Goal: Find specific page/section: Locate a particular part of the current website

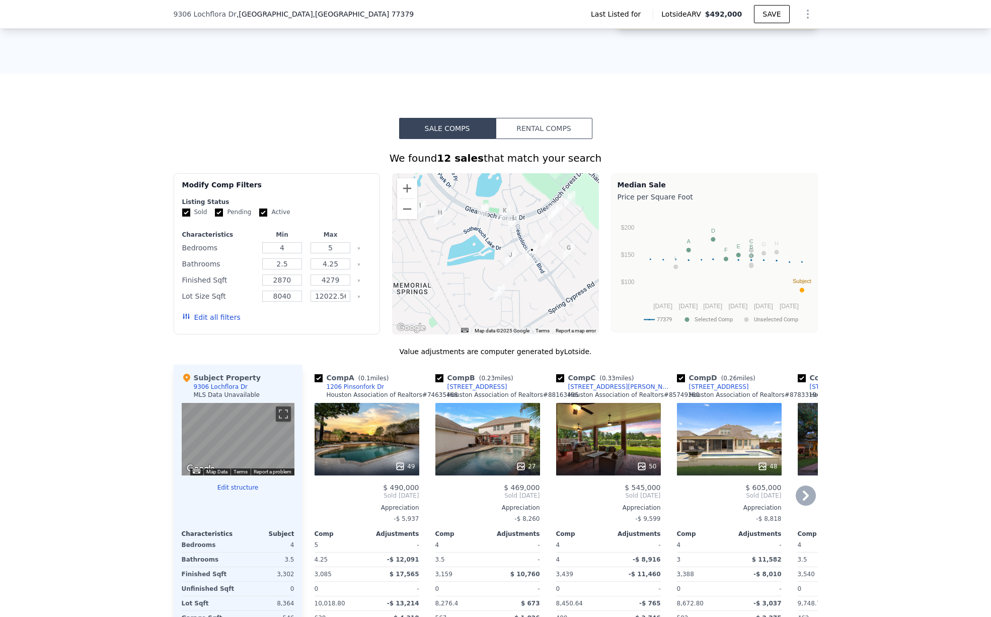
scroll to position [661, 0]
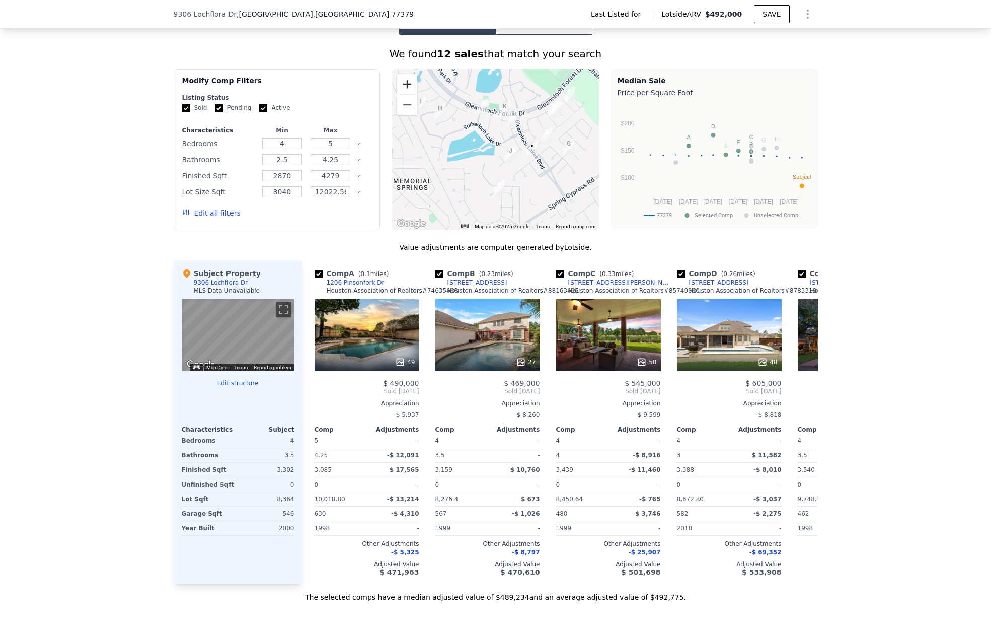
click at [403, 86] on button "Zoom in" at bounding box center [407, 84] width 20 height 20
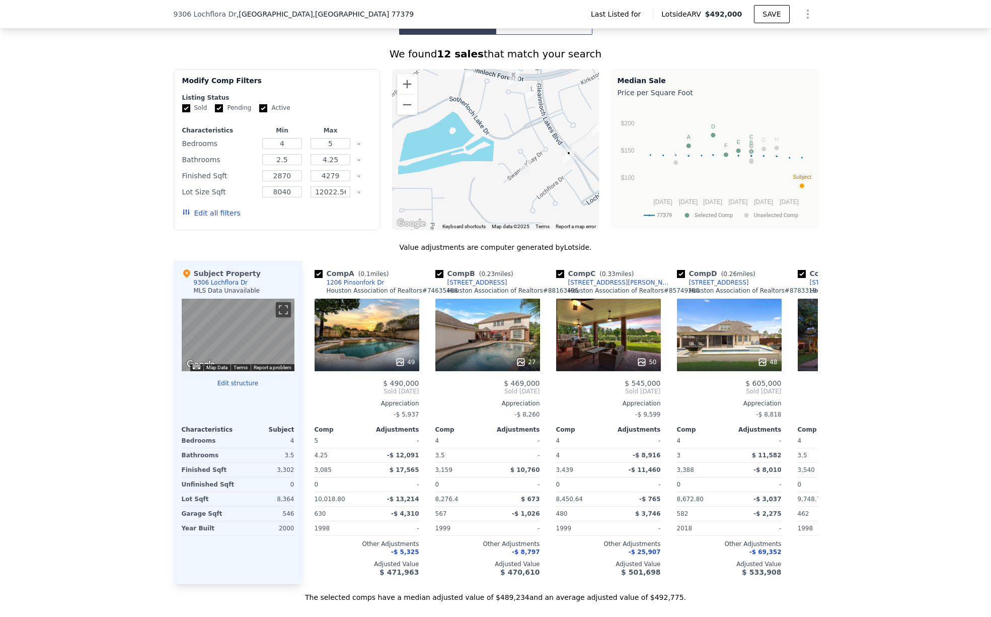
click at [520, 162] on img "9327 Swansea Bay Dr" at bounding box center [525, 166] width 11 height 17
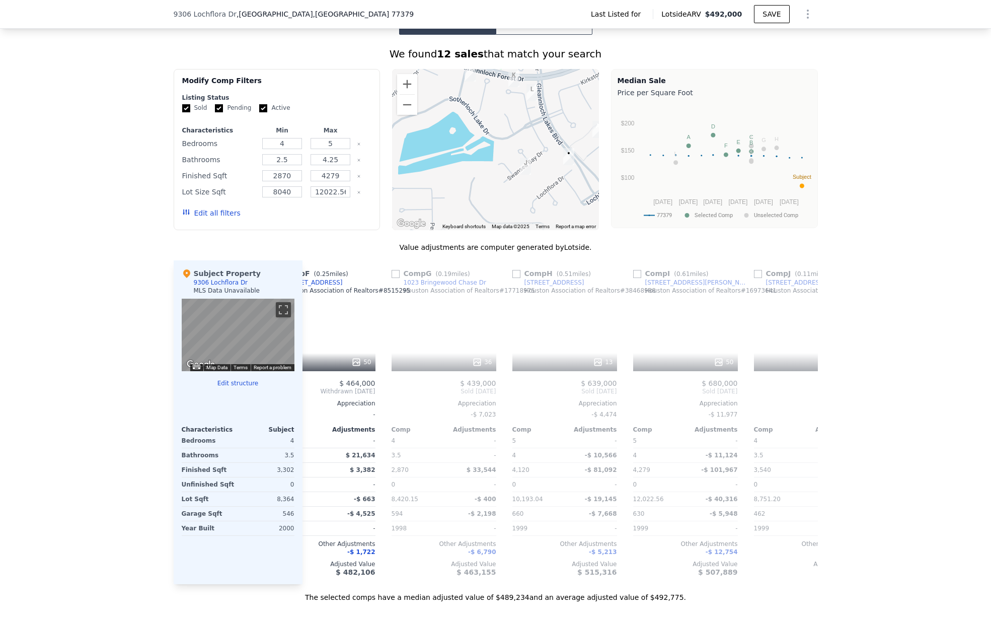
scroll to position [0, 773]
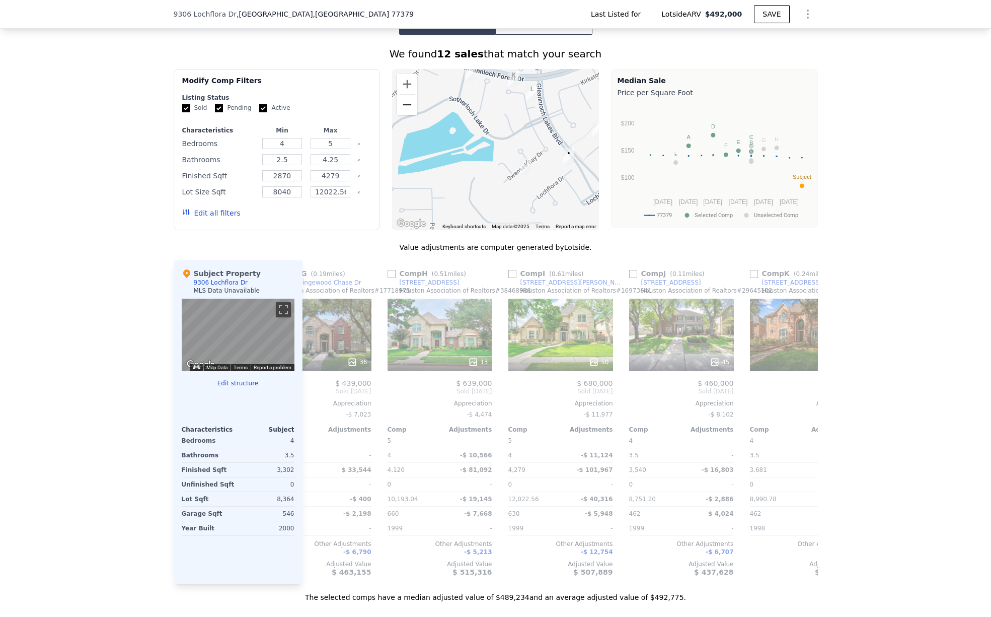
click at [401, 105] on button "Zoom out" at bounding box center [407, 105] width 20 height 20
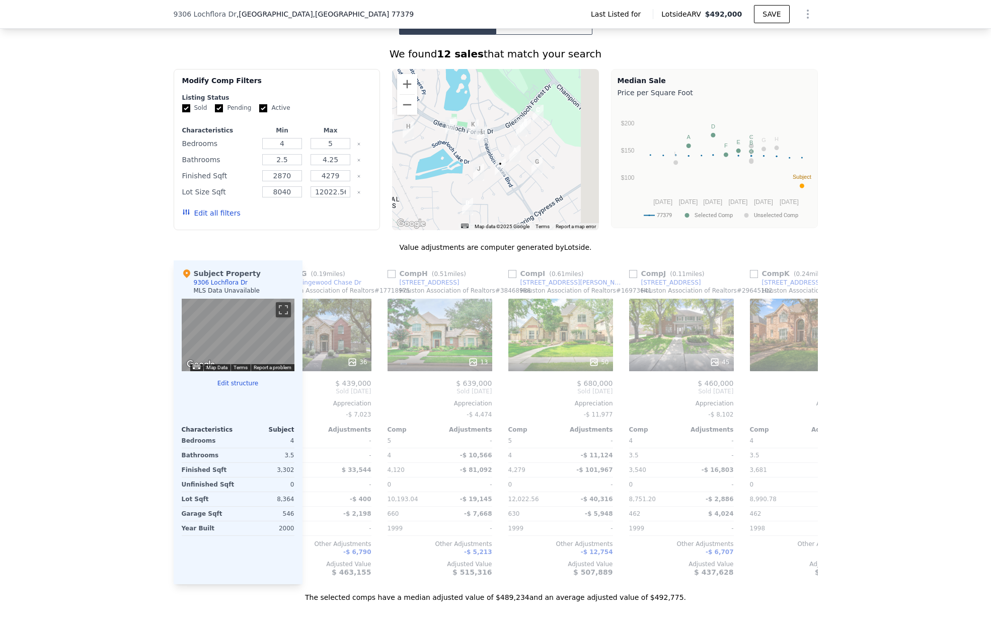
drag, startPoint x: 463, startPoint y: 121, endPoint x: 431, endPoint y: 139, distance: 36.5
click at [431, 139] on div at bounding box center [495, 149] width 207 height 161
click at [535, 162] on img "1023 Bringewood Chase Dr" at bounding box center [537, 165] width 11 height 17
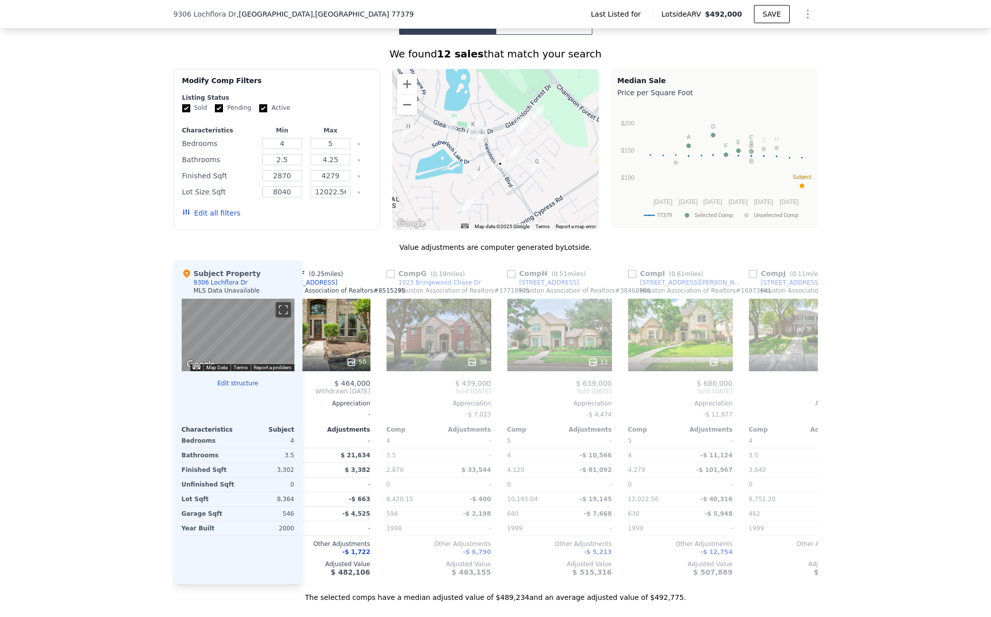
scroll to position [0, 672]
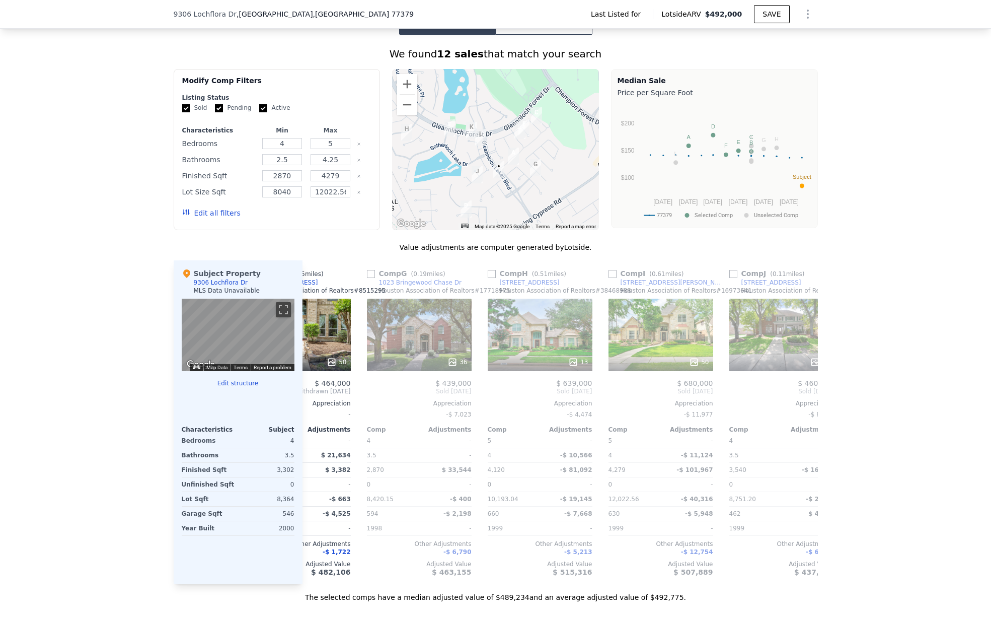
click at [446, 123] on img "1314 Richlawn Dr" at bounding box center [449, 127] width 11 height 17
click at [444, 125] on img "1314 Richlawn Dr" at bounding box center [447, 130] width 11 height 17
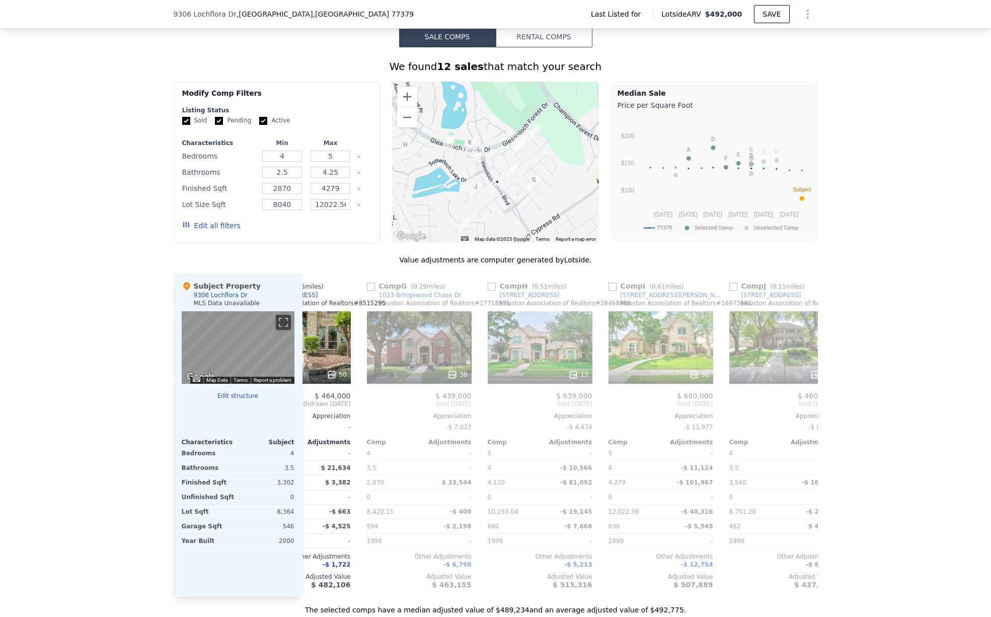
scroll to position [642, 0]
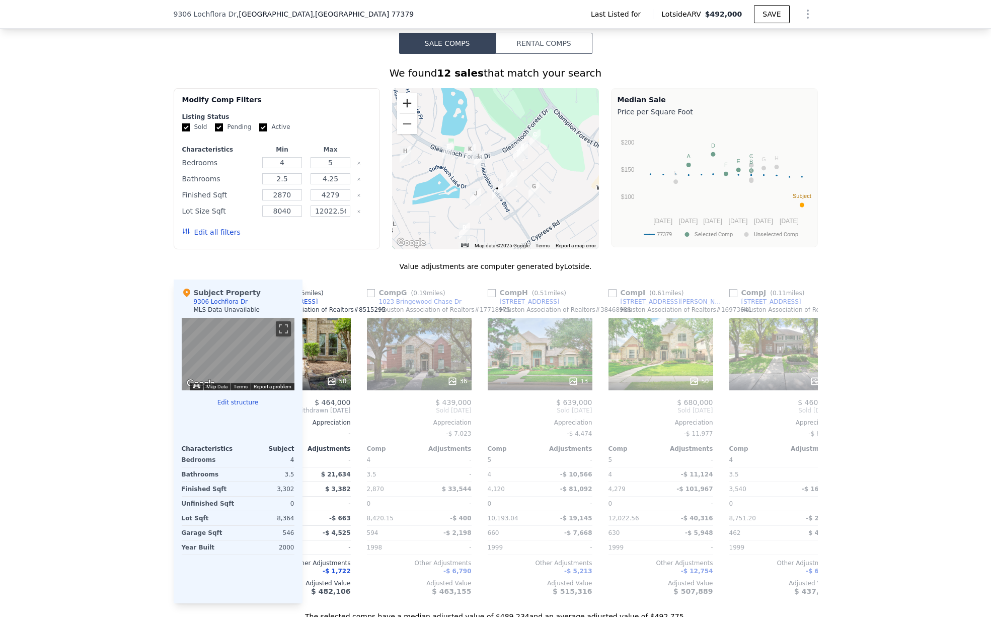
click at [406, 107] on button "Zoom in" at bounding box center [407, 103] width 20 height 20
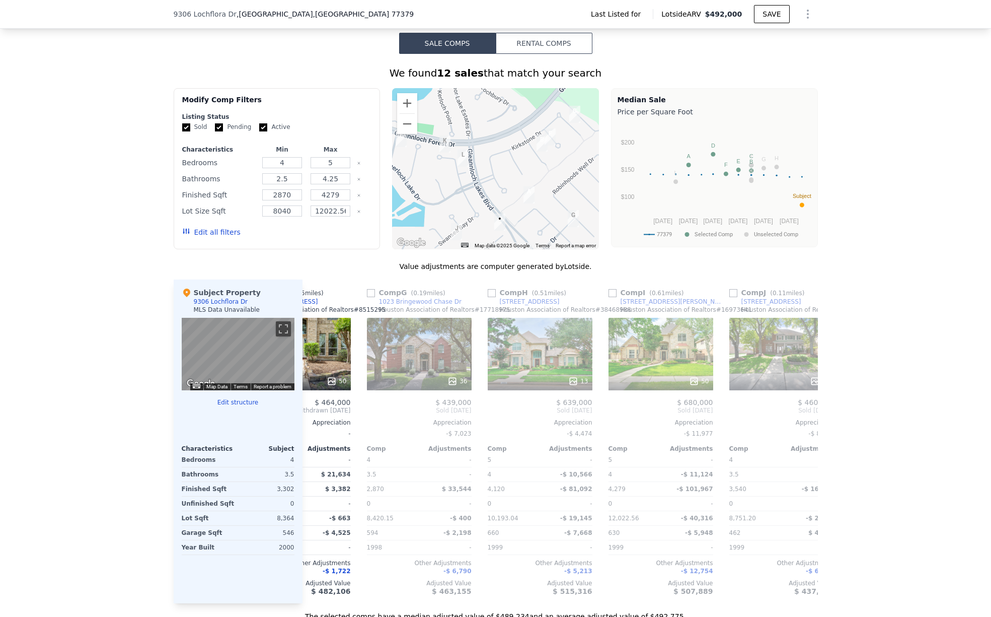
click at [526, 189] on img "1206 Pinsonfork Dr" at bounding box center [528, 194] width 11 height 17
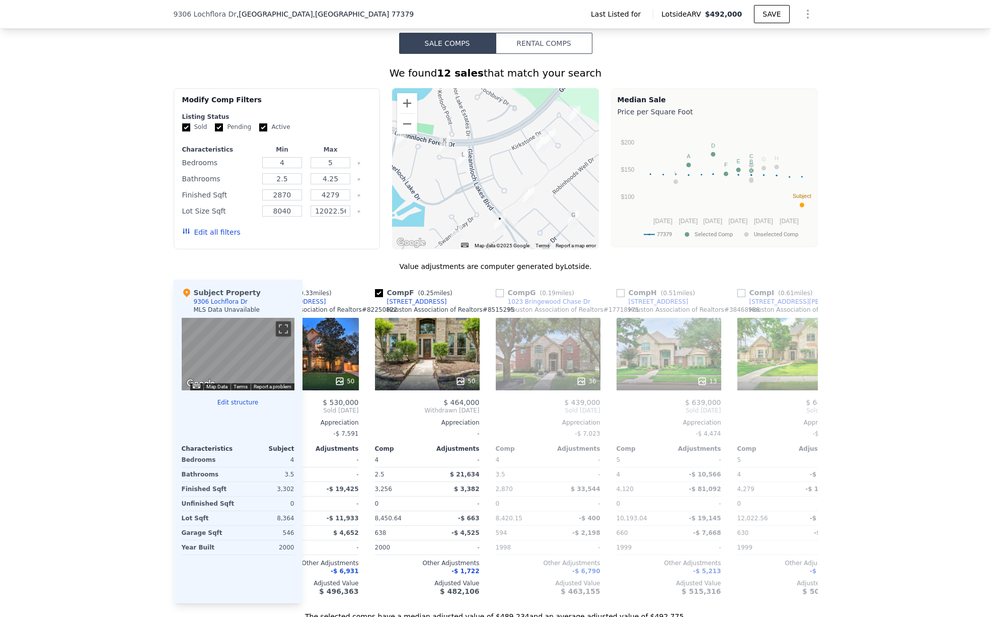
scroll to position [0, 540]
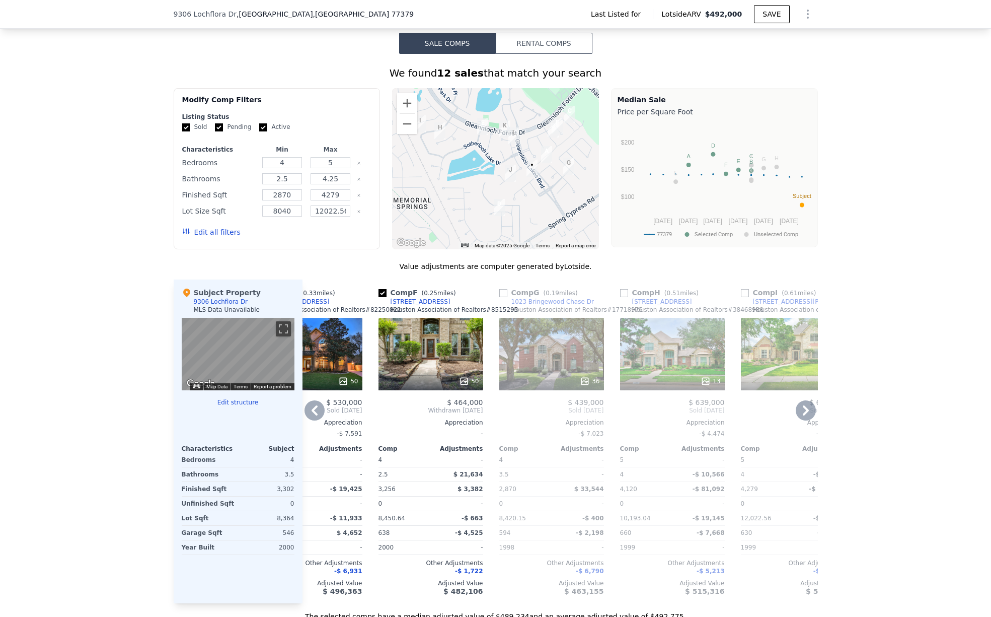
click at [445, 378] on div "50" at bounding box center [431, 381] width 96 height 10
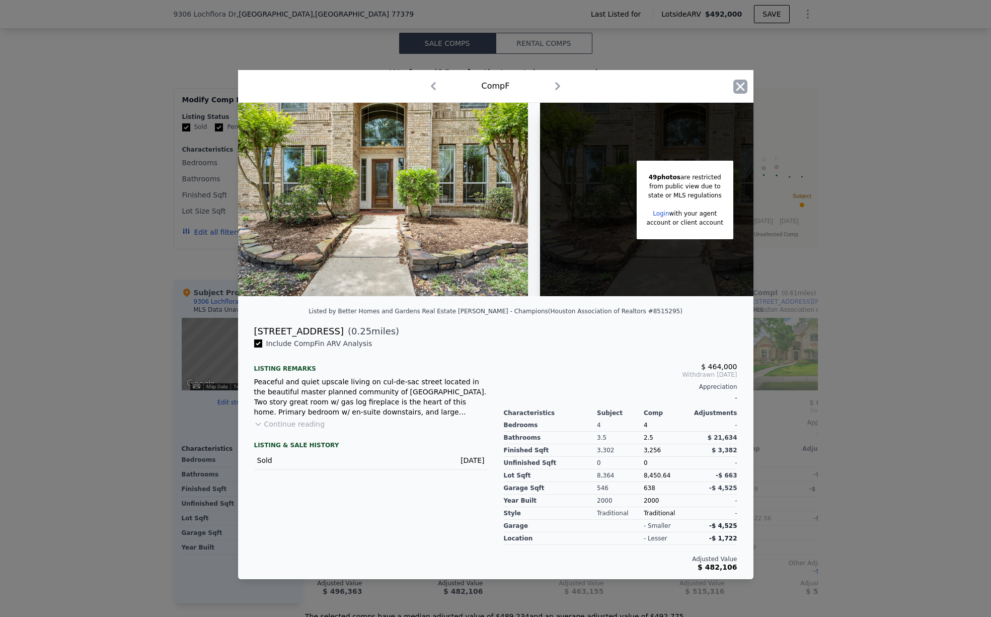
click at [744, 86] on icon "button" at bounding box center [740, 87] width 14 height 14
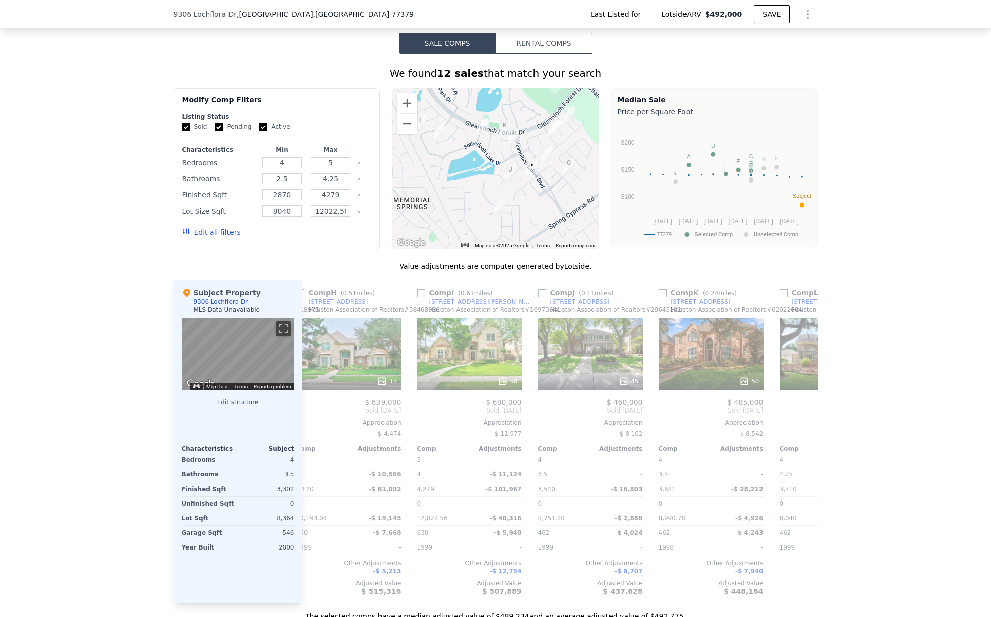
scroll to position [0, 862]
click at [573, 352] on div "45" at bounding box center [592, 354] width 105 height 72
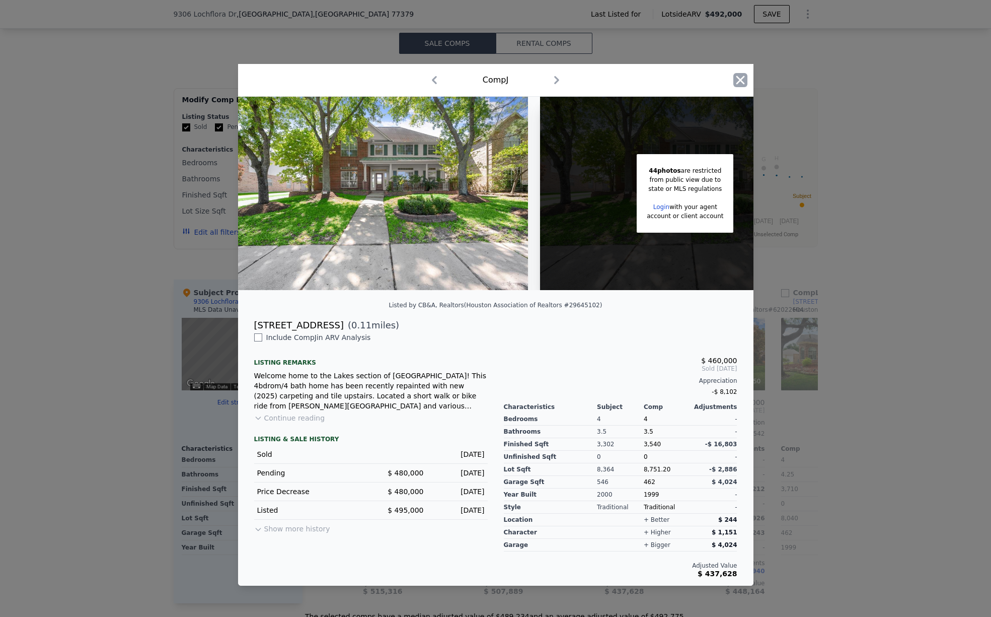
click at [744, 85] on icon "button" at bounding box center [740, 80] width 14 height 14
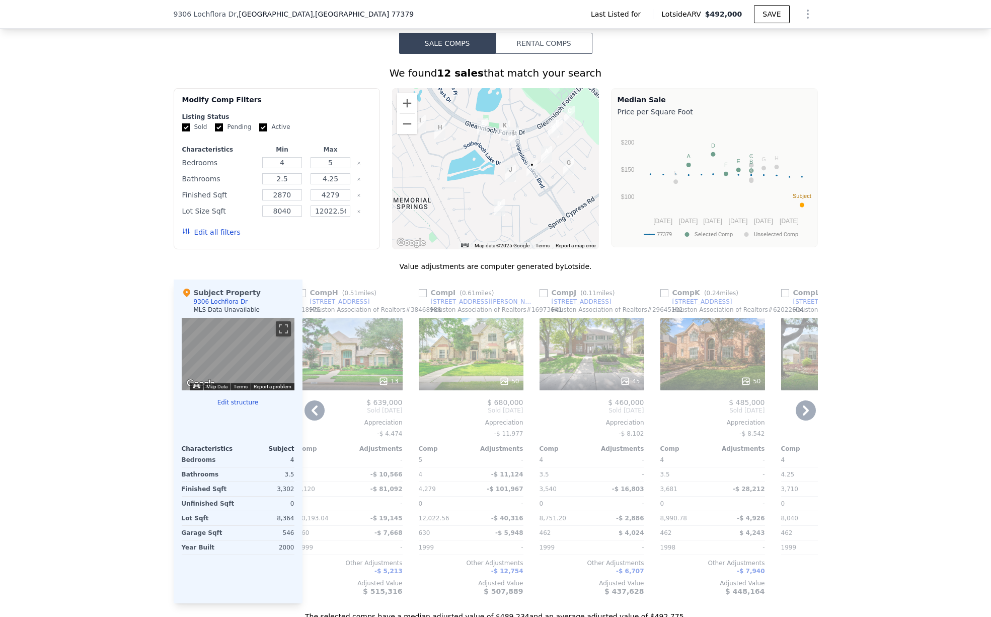
click at [245, 11] on span ", [GEOGRAPHIC_DATA]" at bounding box center [325, 14] width 177 height 10
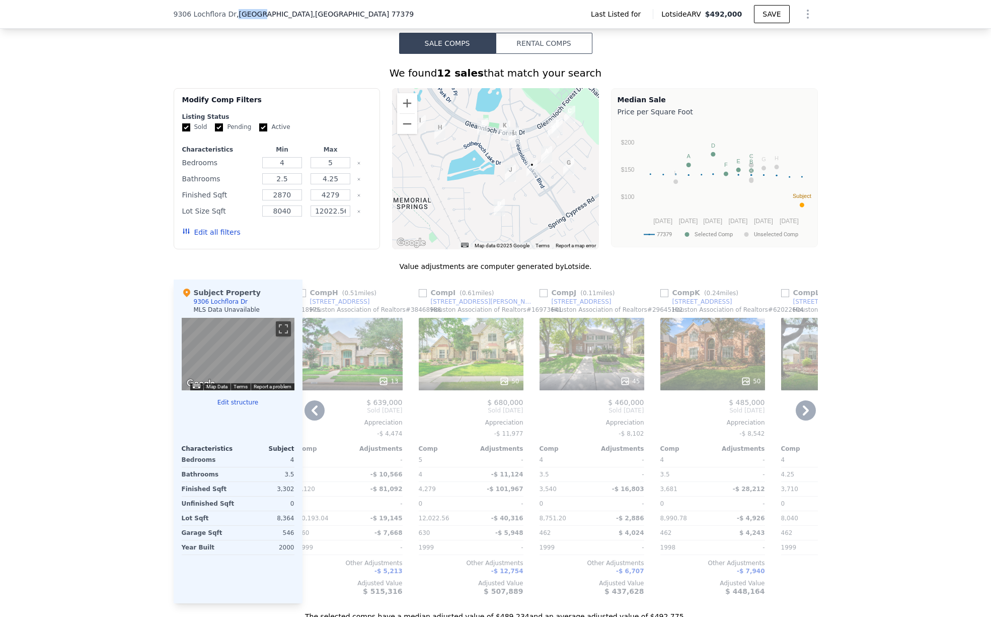
click at [245, 11] on span ", [GEOGRAPHIC_DATA]" at bounding box center [325, 14] width 177 height 10
click at [331, 10] on div "[STREET_ADDRESS] Last Listed for Lotside ARV $492,000 SAVE" at bounding box center [496, 14] width 644 height 28
drag, startPoint x: 169, startPoint y: 14, endPoint x: 321, endPoint y: 18, distance: 152.1
click at [321, 18] on div "[STREET_ADDRESS] Last Listed for Lotside ARV $492,000 SAVE" at bounding box center [495, 14] width 991 height 29
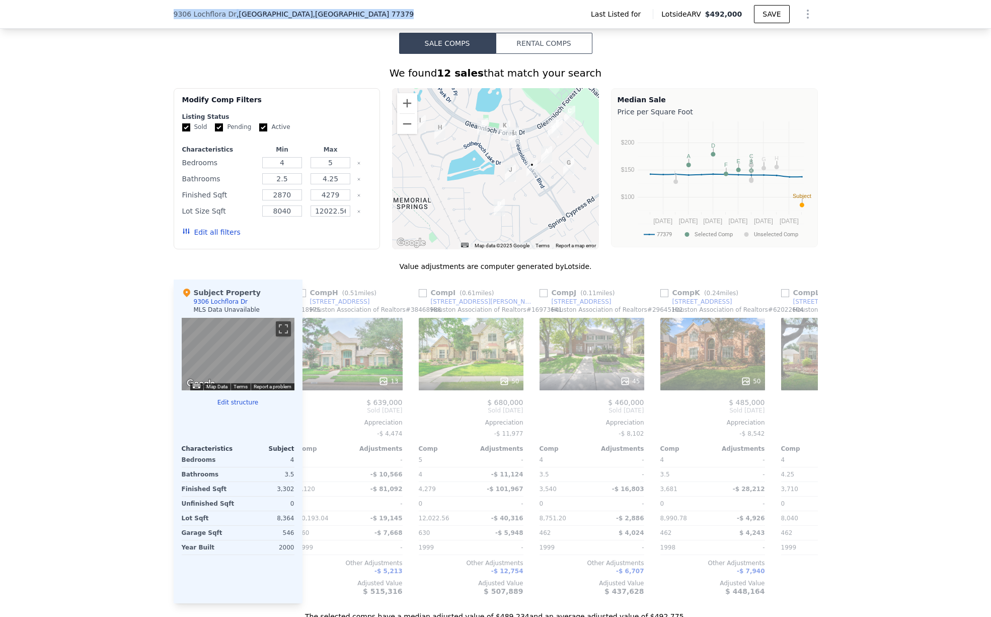
copy div "[STREET_ADDRESS]"
click at [402, 124] on button "Zoom out" at bounding box center [407, 124] width 20 height 20
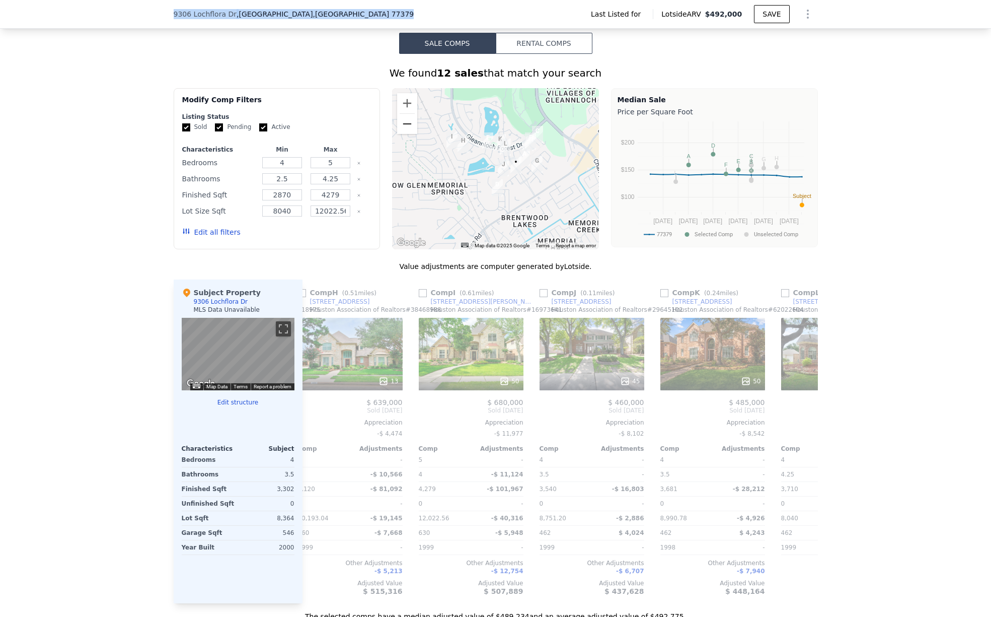
click at [402, 124] on button "Zoom out" at bounding box center [407, 124] width 20 height 20
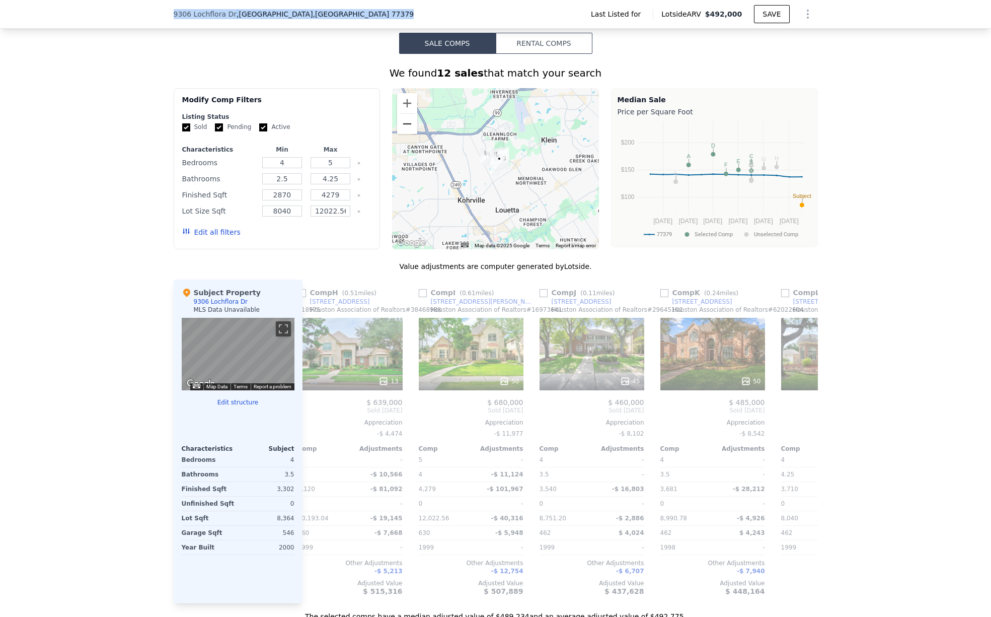
click at [402, 124] on button "Zoom out" at bounding box center [407, 124] width 20 height 20
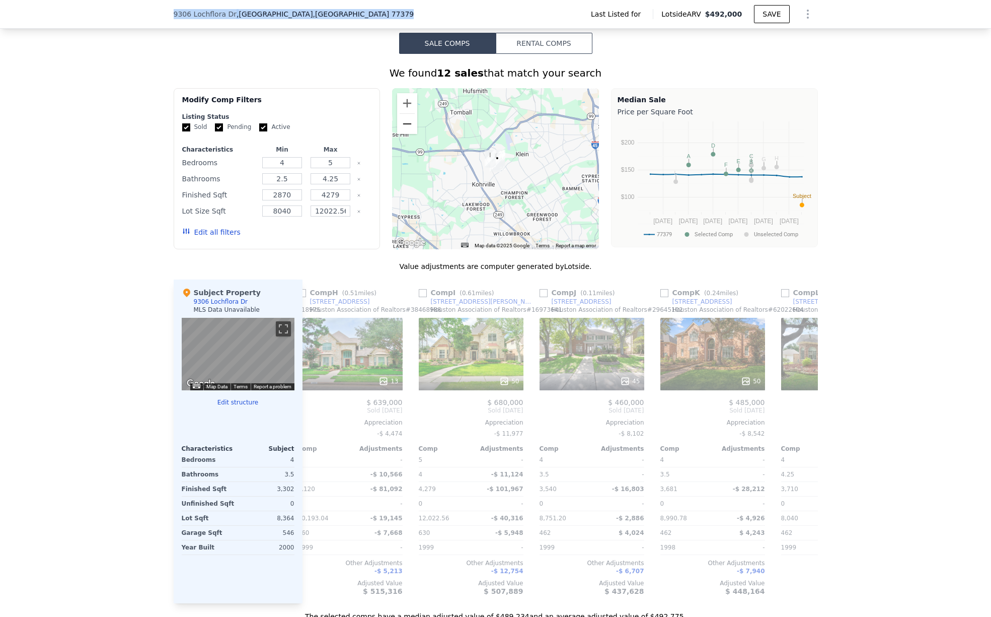
click at [402, 124] on button "Zoom out" at bounding box center [407, 124] width 20 height 20
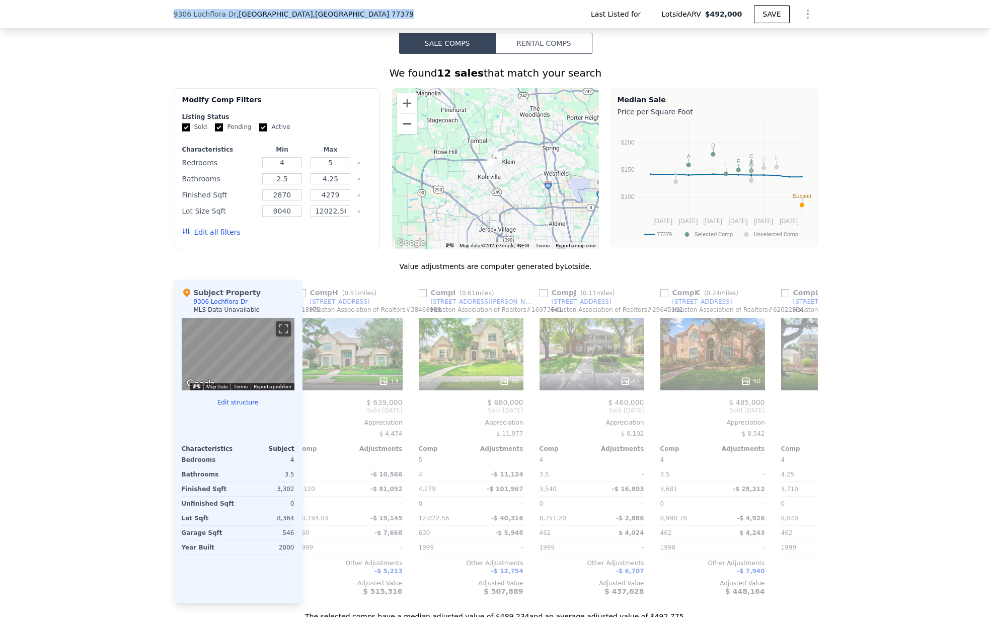
click at [402, 124] on button "Zoom out" at bounding box center [407, 124] width 20 height 20
